Goal: Task Accomplishment & Management: Use online tool/utility

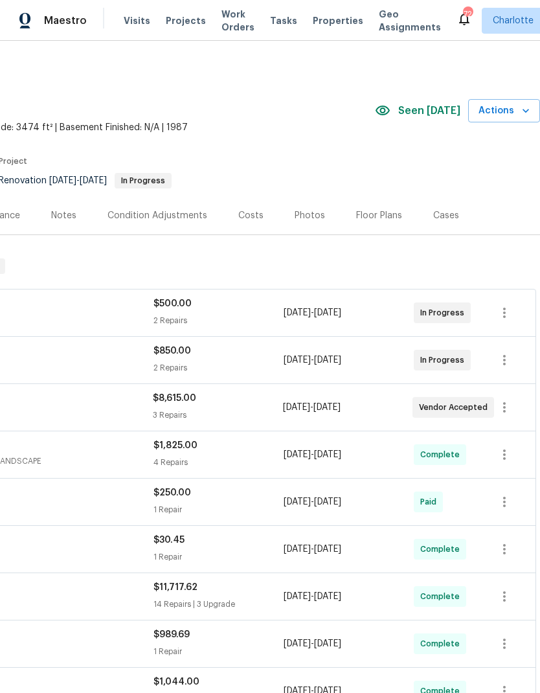
scroll to position [0, 192]
click at [516, 111] on span "Actions" at bounding box center [504, 111] width 51 height 16
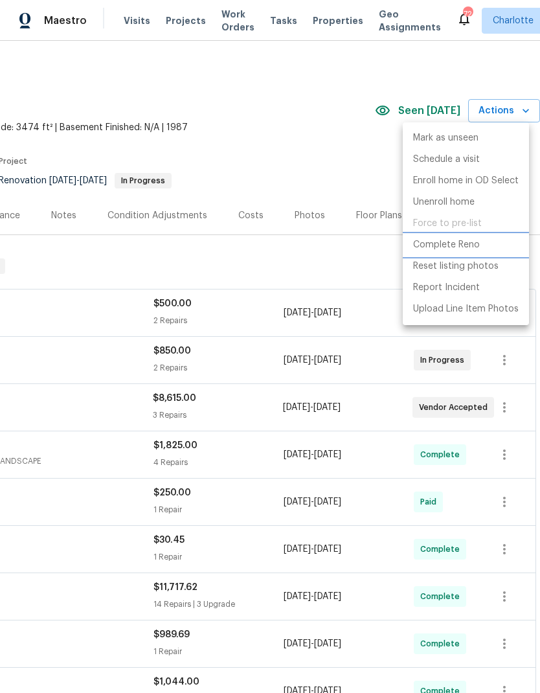
click at [483, 246] on li "Complete Reno" at bounding box center [466, 244] width 126 height 21
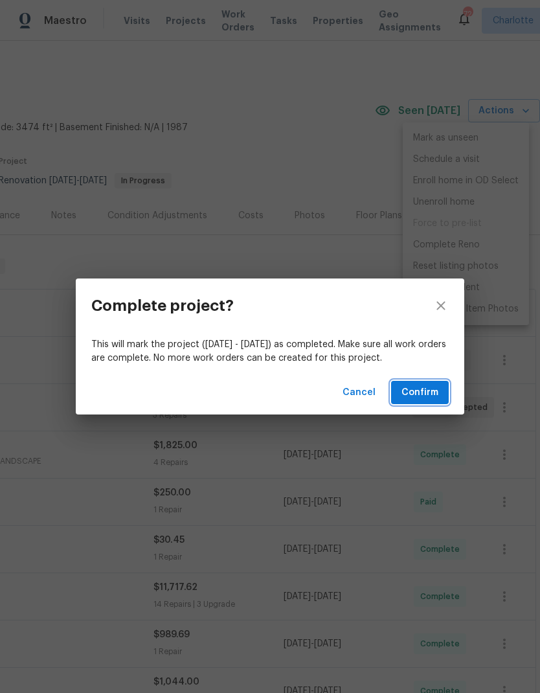
click at [424, 387] on span "Confirm" at bounding box center [420, 393] width 37 height 16
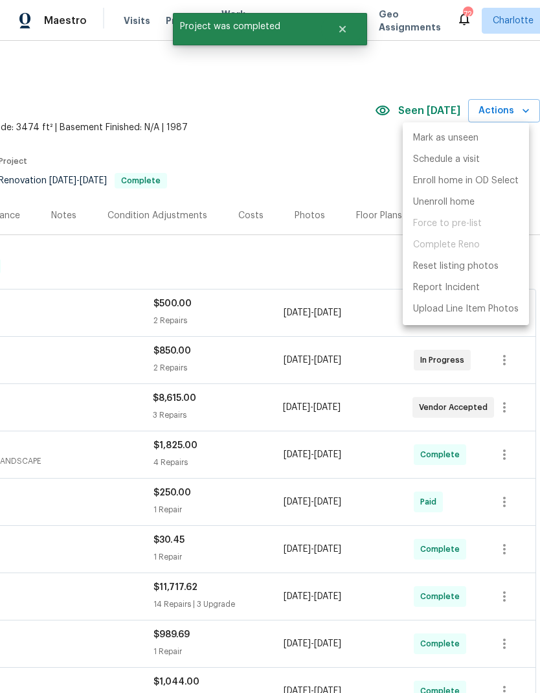
click at [306, 148] on div at bounding box center [270, 346] width 540 height 693
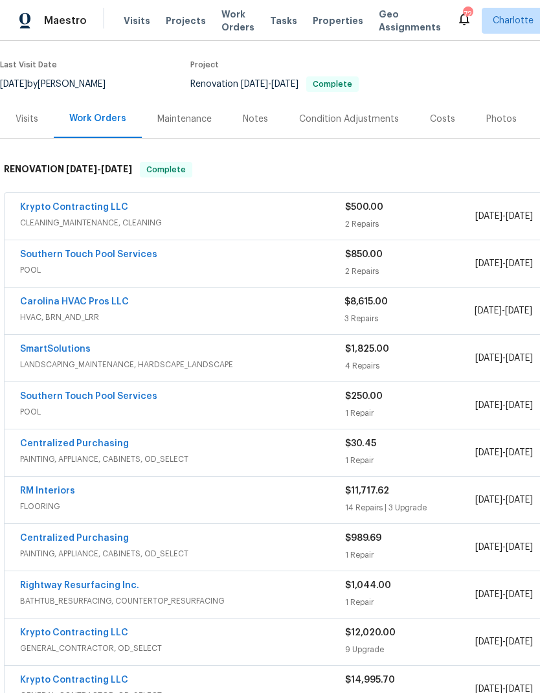
scroll to position [100, 0]
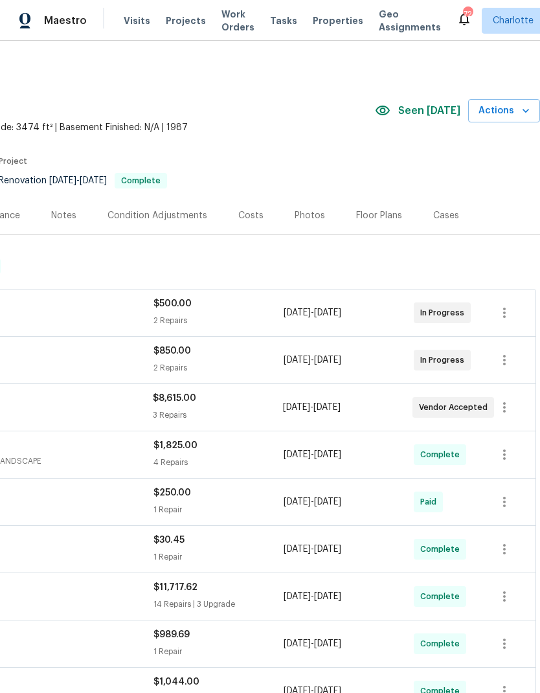
scroll to position [0, 192]
click at [503, 410] on icon "button" at bounding box center [505, 408] width 16 height 16
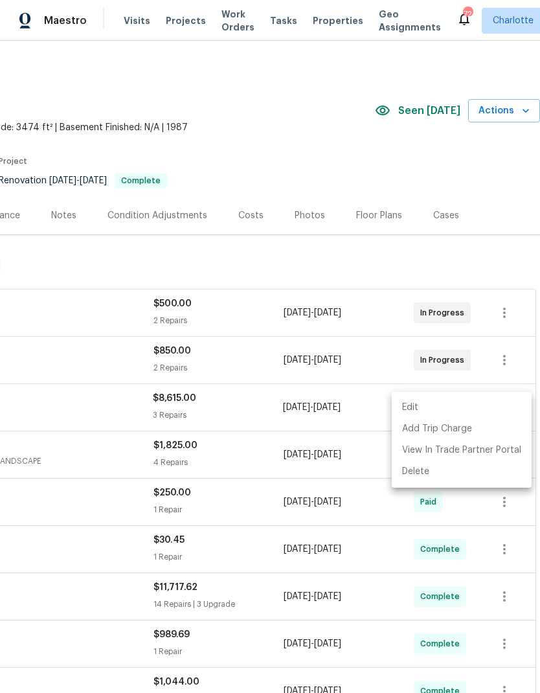
click at [476, 411] on li "Edit" at bounding box center [462, 407] width 140 height 21
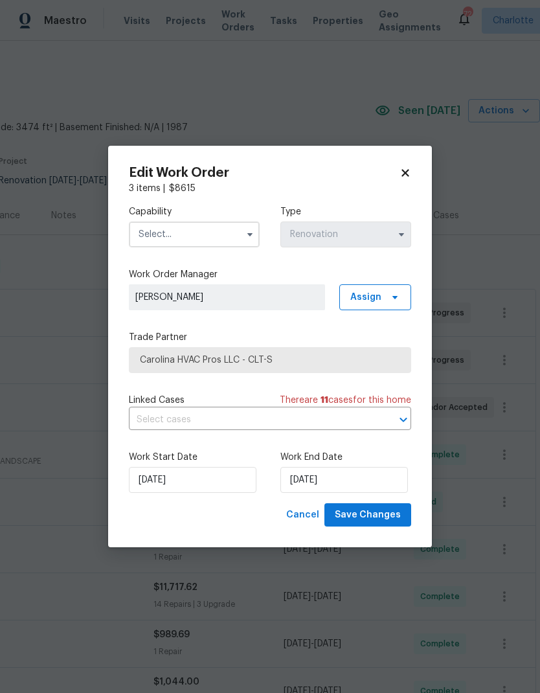
click at [162, 240] on input "text" at bounding box center [194, 235] width 131 height 26
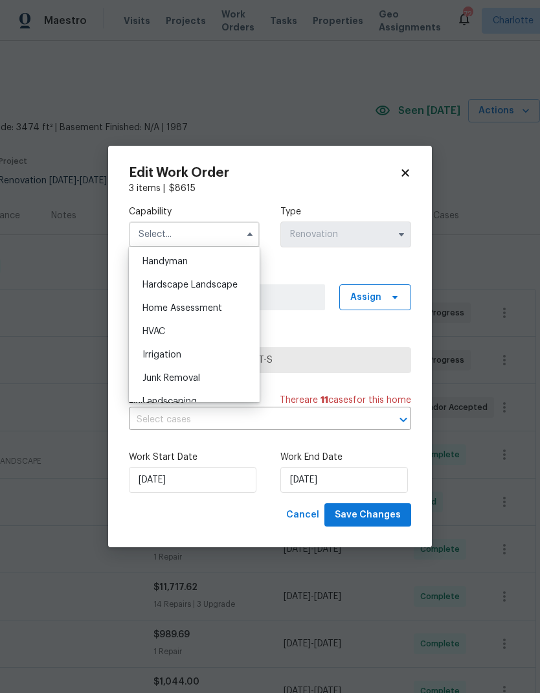
scroll to position [714, 0]
click at [152, 326] on span "HVAC" at bounding box center [153, 330] width 23 height 9
type input "HVAC"
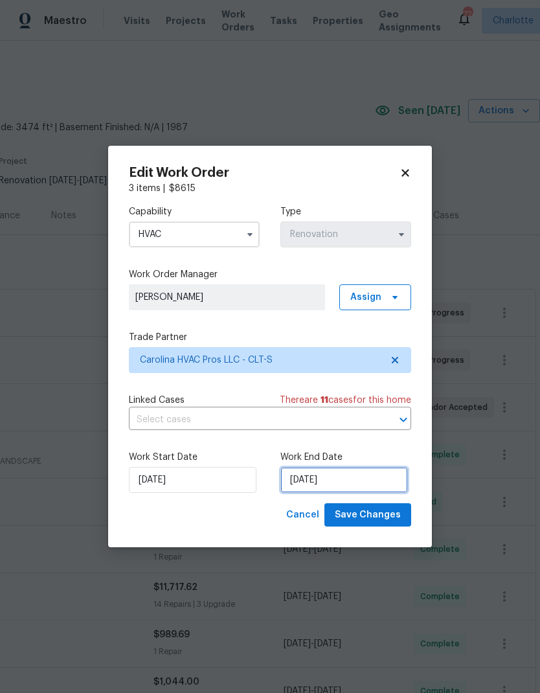
click at [372, 485] on input "[DATE]" at bounding box center [344, 480] width 128 height 26
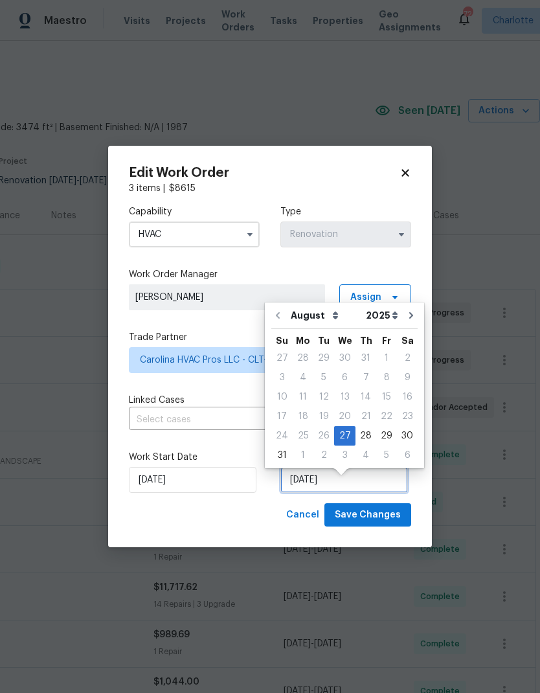
scroll to position [10, 0]
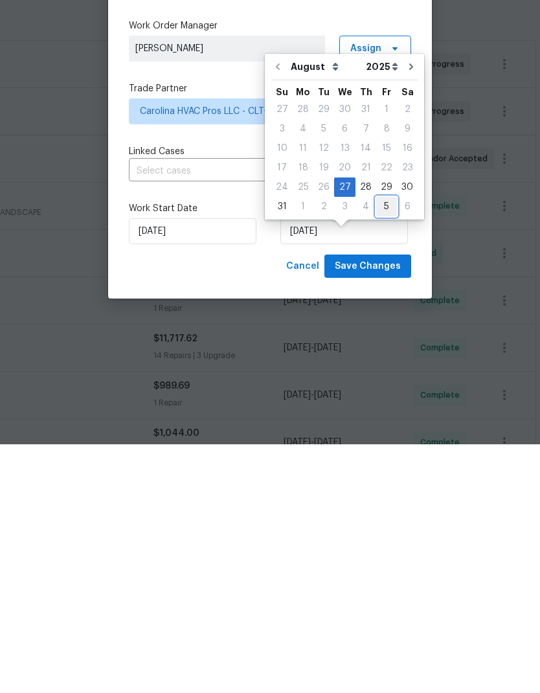
click at [376, 446] on div "5" at bounding box center [386, 455] width 21 height 18
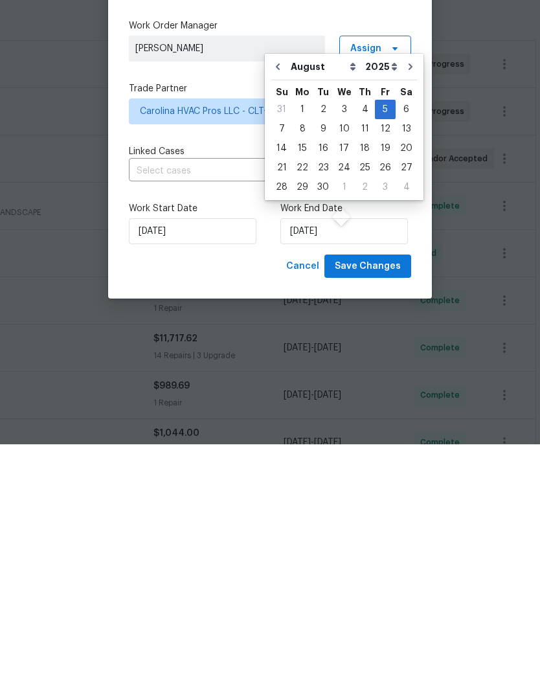
type input "[DATE]"
select select "8"
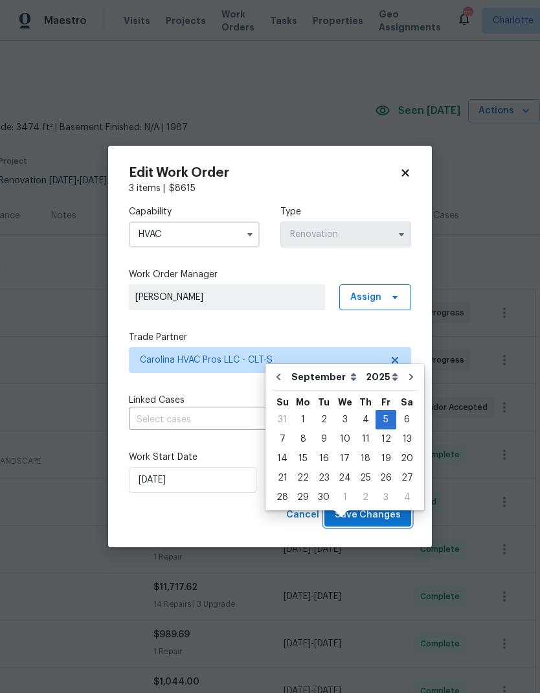
click at [383, 519] on span "Save Changes" at bounding box center [368, 515] width 66 height 16
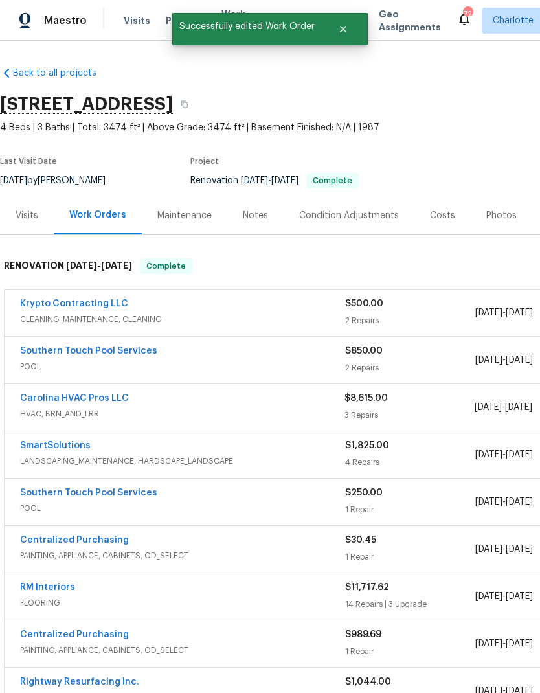
scroll to position [-1, -6]
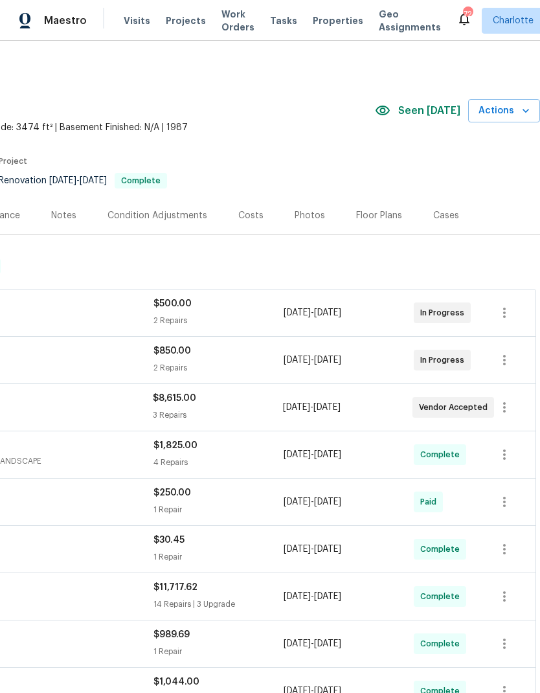
scroll to position [0, 192]
